Goal: Information Seeking & Learning: Check status

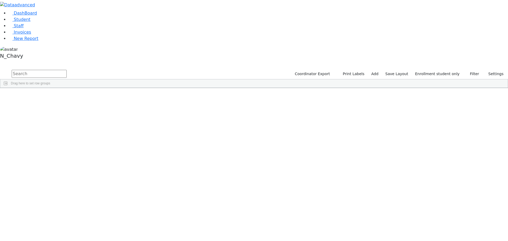
click at [67, 70] on input "text" at bounding box center [39, 74] width 55 height 8
drag, startPoint x: 71, startPoint y: 21, endPoint x: 88, endPoint y: 21, distance: 17.5
click at [67, 70] on input "text" at bounding box center [39, 74] width 55 height 8
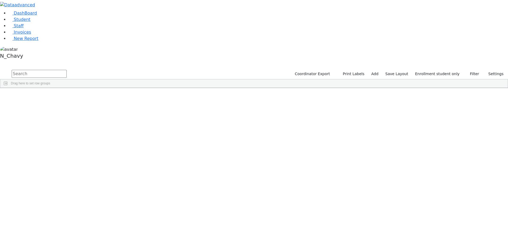
click at [67, 70] on input "text" at bounding box center [39, 74] width 55 height 8
drag, startPoint x: 70, startPoint y: 22, endPoint x: 78, endPoint y: 22, distance: 8.2
click at [67, 69] on form at bounding box center [33, 74] width 67 height 10
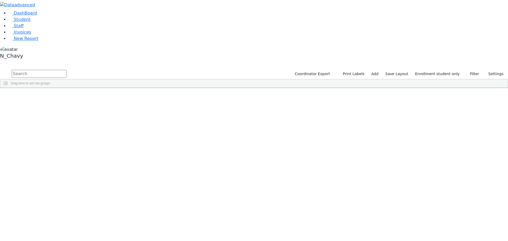
click at [67, 70] on input "text" at bounding box center [39, 74] width 55 height 8
click at [67, 69] on form at bounding box center [33, 74] width 67 height 10
click at [30, 22] on link "Student" at bounding box center [19, 19] width 22 height 5
click at [67, 70] on input "text" at bounding box center [39, 74] width 55 height 8
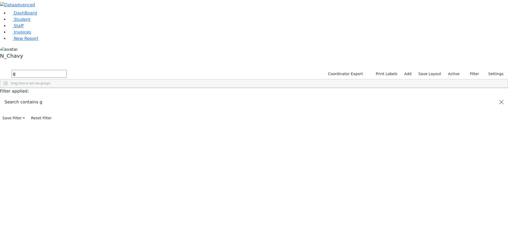
type input "g"
click at [455, 70] on label "Active" at bounding box center [454, 74] width 16 height 8
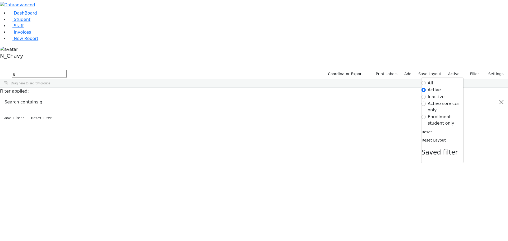
click at [441, 114] on label "Enrollment student only" at bounding box center [445, 120] width 35 height 13
click at [426, 115] on input "Enrollment student only" at bounding box center [424, 117] width 4 height 4
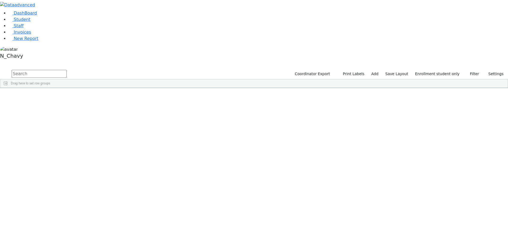
click at [54, 97] on div "Aharonowitz" at bounding box center [40, 100] width 27 height 7
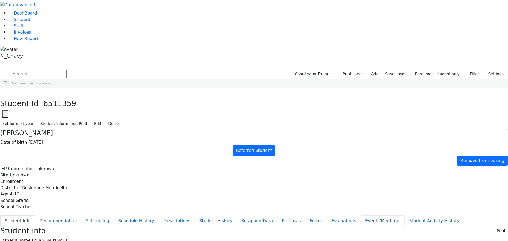
click at [361, 215] on button "Events/Meetings" at bounding box center [383, 220] width 44 height 11
type input "[DATE]"
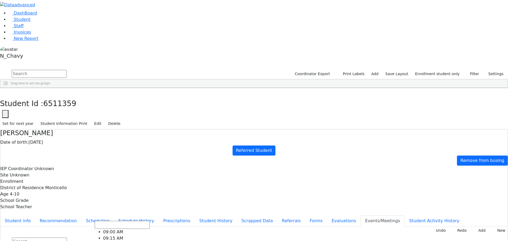
scroll to position [53, 0]
click at [150, 221] on input "Search" at bounding box center [122, 225] width 55 height 8
type input "n"
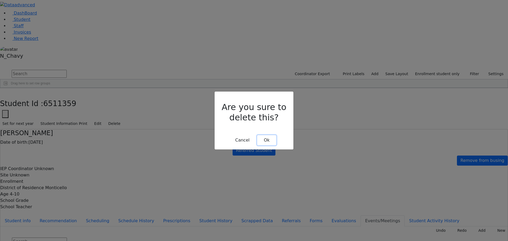
click at [265, 135] on button "Ok" at bounding box center [266, 140] width 19 height 10
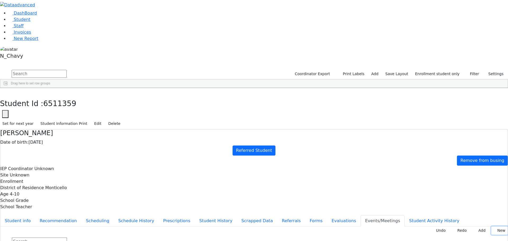
click at [491, 226] on button "New" at bounding box center [499, 230] width 16 height 8
type input "[DATE]"
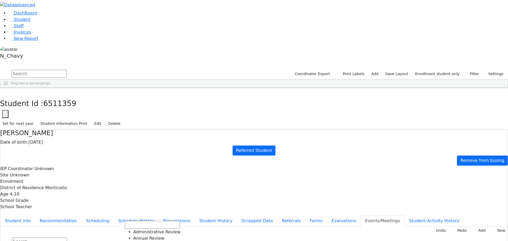
scroll to position [0, 0]
drag, startPoint x: 298, startPoint y: 142, endPoint x: 298, endPoint y: 132, distance: 9.8
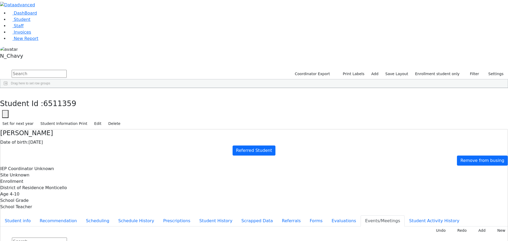
drag, startPoint x: 364, startPoint y: 126, endPoint x: 286, endPoint y: 145, distance: 80.2
click at [35, 215] on button "Student info" at bounding box center [17, 220] width 35 height 11
click at [5, 92] on icon "button" at bounding box center [3, 93] width 3 height 3
click at [63, 97] on div "Aharonowitz" at bounding box center [47, 100] width 31 height 7
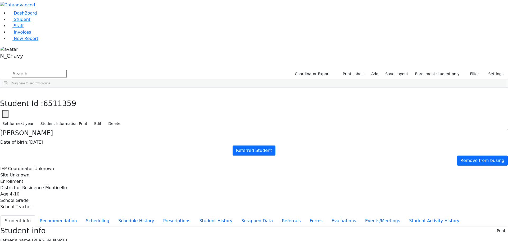
click at [63, 97] on div "Aharonowitz" at bounding box center [47, 100] width 31 height 7
click at [361, 215] on button "Events/Meetings" at bounding box center [383, 220] width 44 height 11
type input "[DATE]"
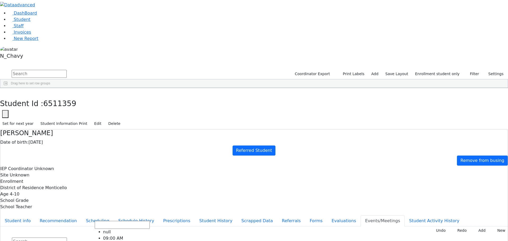
scroll to position [26, 0]
click at [35, 215] on button "Student info" at bounding box center [17, 220] width 35 height 11
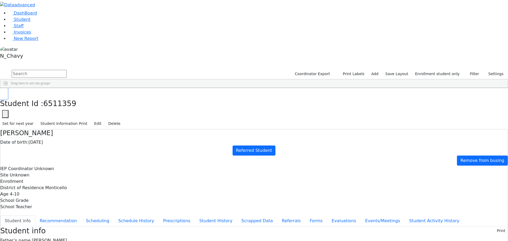
click at [5, 92] on icon "button" at bounding box center [3, 93] width 3 height 3
drag, startPoint x: 48, startPoint y: 35, endPoint x: 61, endPoint y: 31, distance: 13.4
click at [30, 22] on link "Student" at bounding box center [19, 19] width 22 height 5
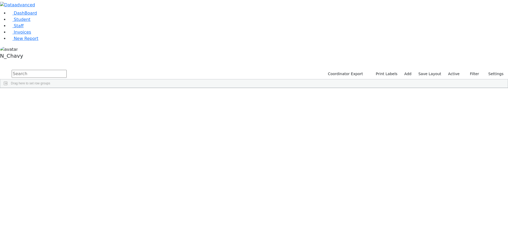
click at [67, 70] on input "text" at bounding box center [39, 74] width 55 height 8
click at [54, 97] on div "Blum" at bounding box center [40, 100] width 27 height 7
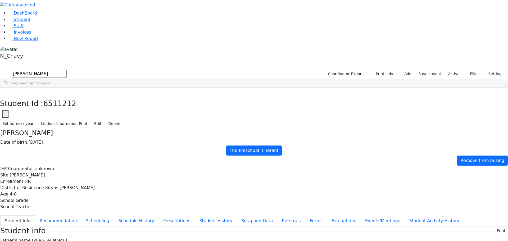
scroll to position [25, 0]
click at [5, 92] on icon "button" at bounding box center [3, 93] width 3 height 3
click at [67, 70] on input "blum" at bounding box center [39, 74] width 55 height 8
type input "freund"
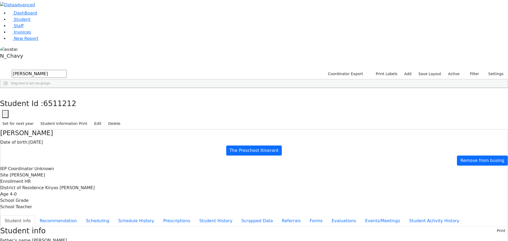
click at [54, 104] on div "Freund" at bounding box center [40, 107] width 27 height 7
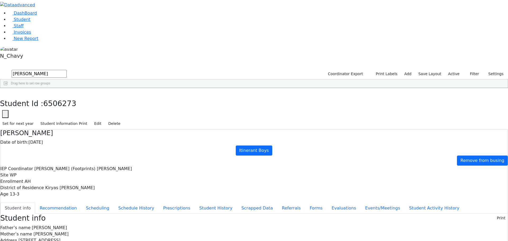
scroll to position [26, 0]
